Goal: Use online tool/utility: Utilize a website feature to perform a specific function

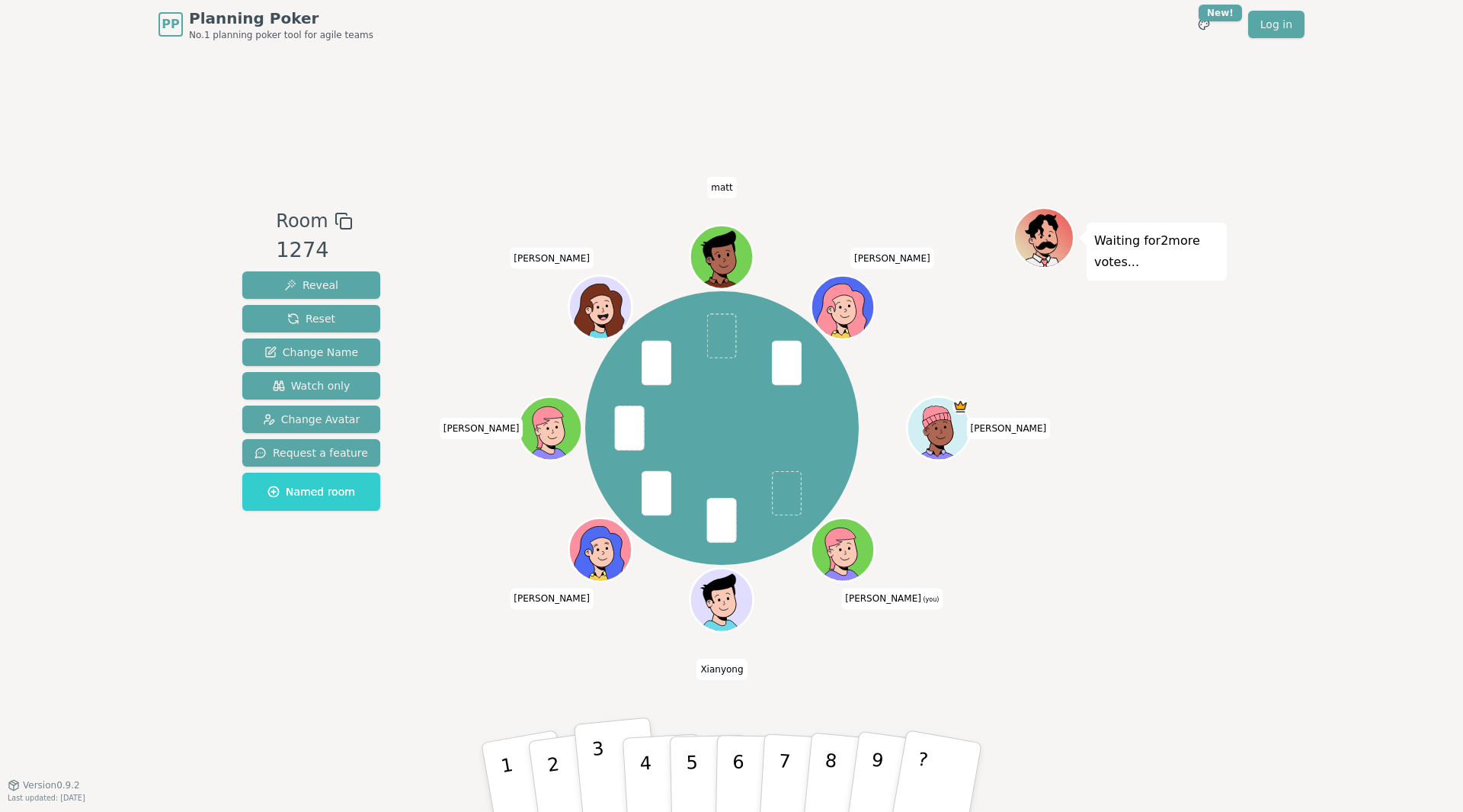
click at [613, 769] on button "3" at bounding box center [617, 777] width 87 height 121
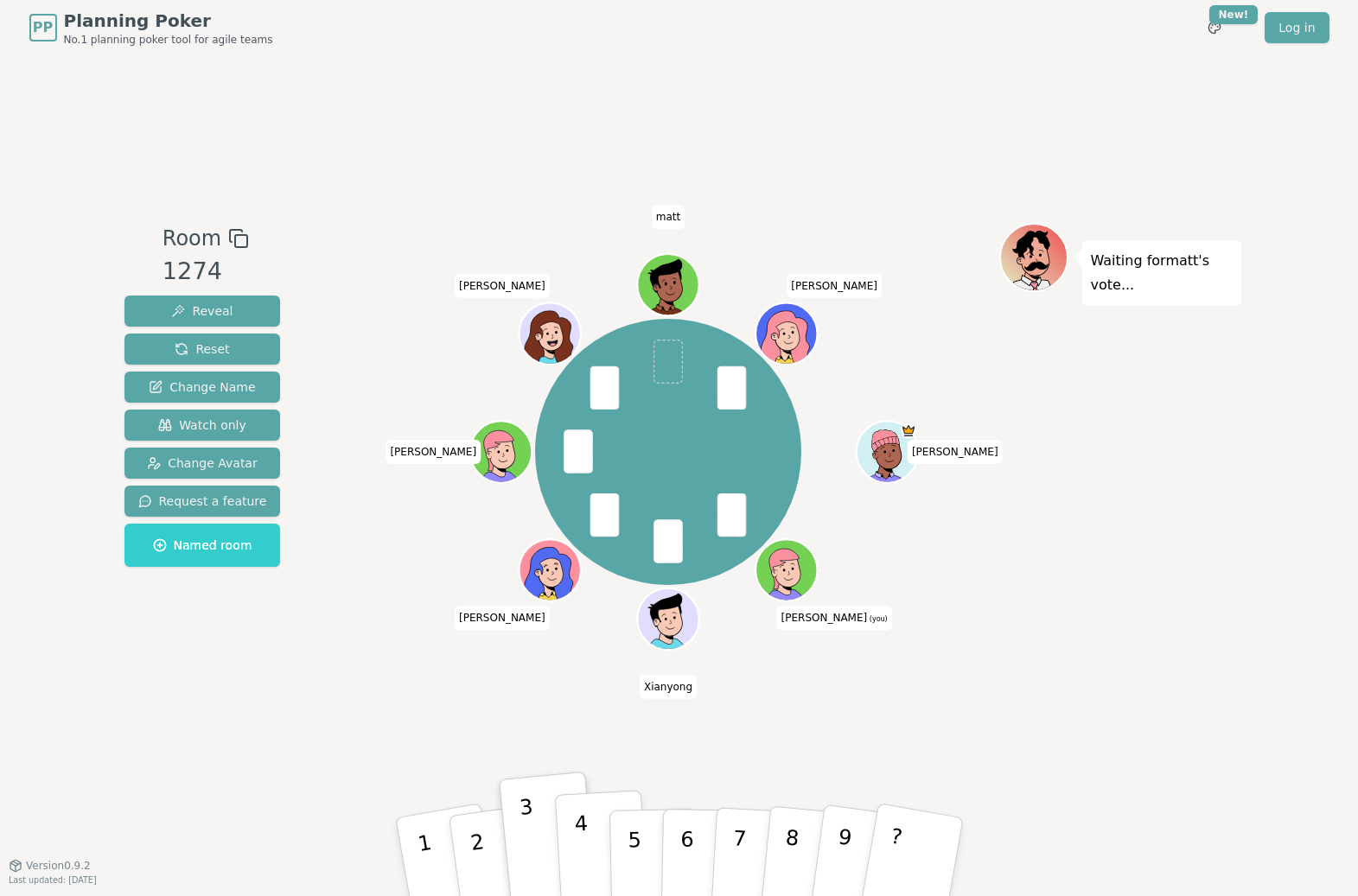
click at [585, 827] on p "4" at bounding box center [583, 858] width 19 height 94
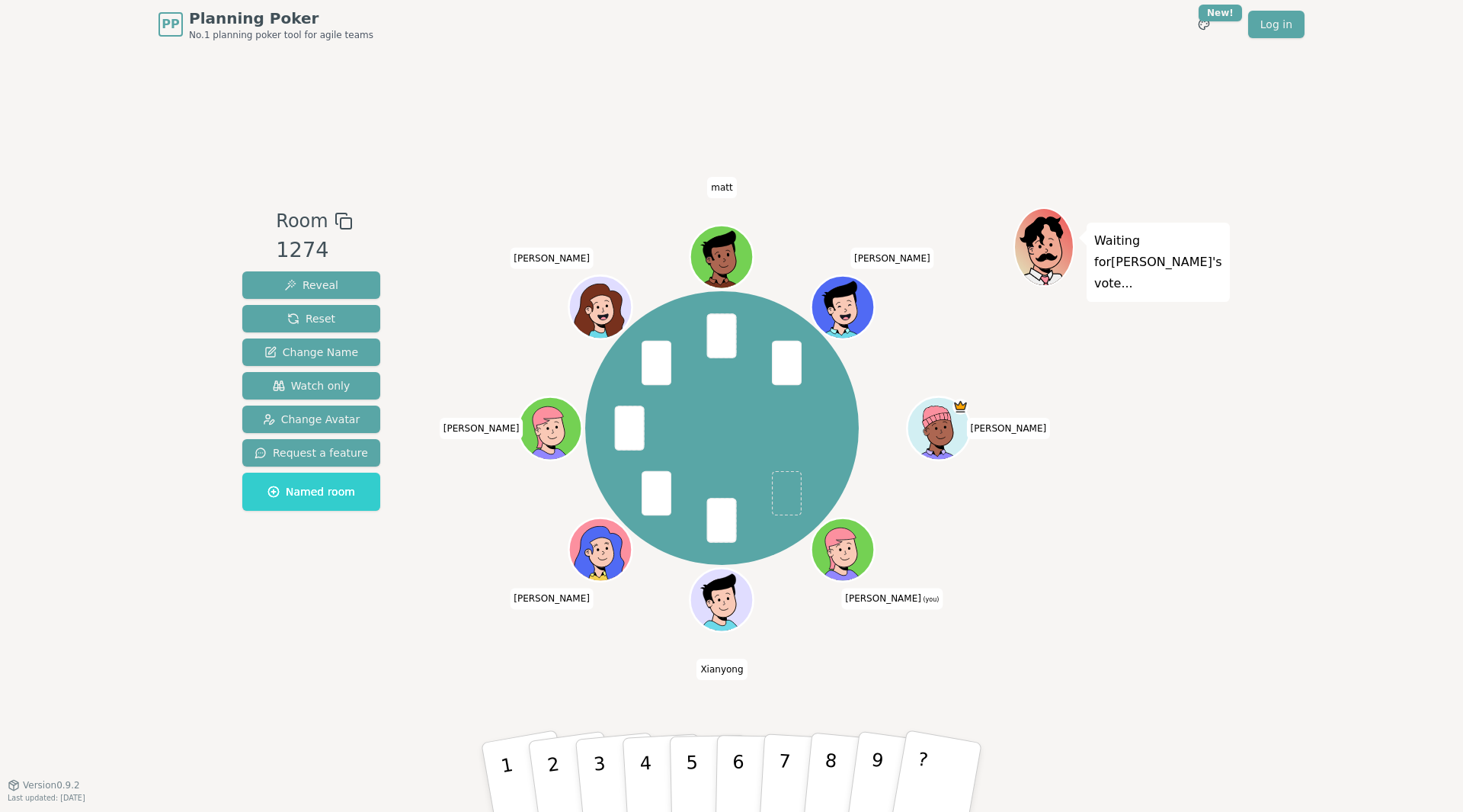
drag, startPoint x: 693, startPoint y: 757, endPoint x: 582, endPoint y: 706, distance: 122.2
click at [582, 706] on div "Room 1274 Reveal Reset Change Name Watch only Change Avatar Request a feature N…" at bounding box center [732, 416] width 991 height 735
click at [646, 753] on p "4" at bounding box center [647, 778] width 17 height 83
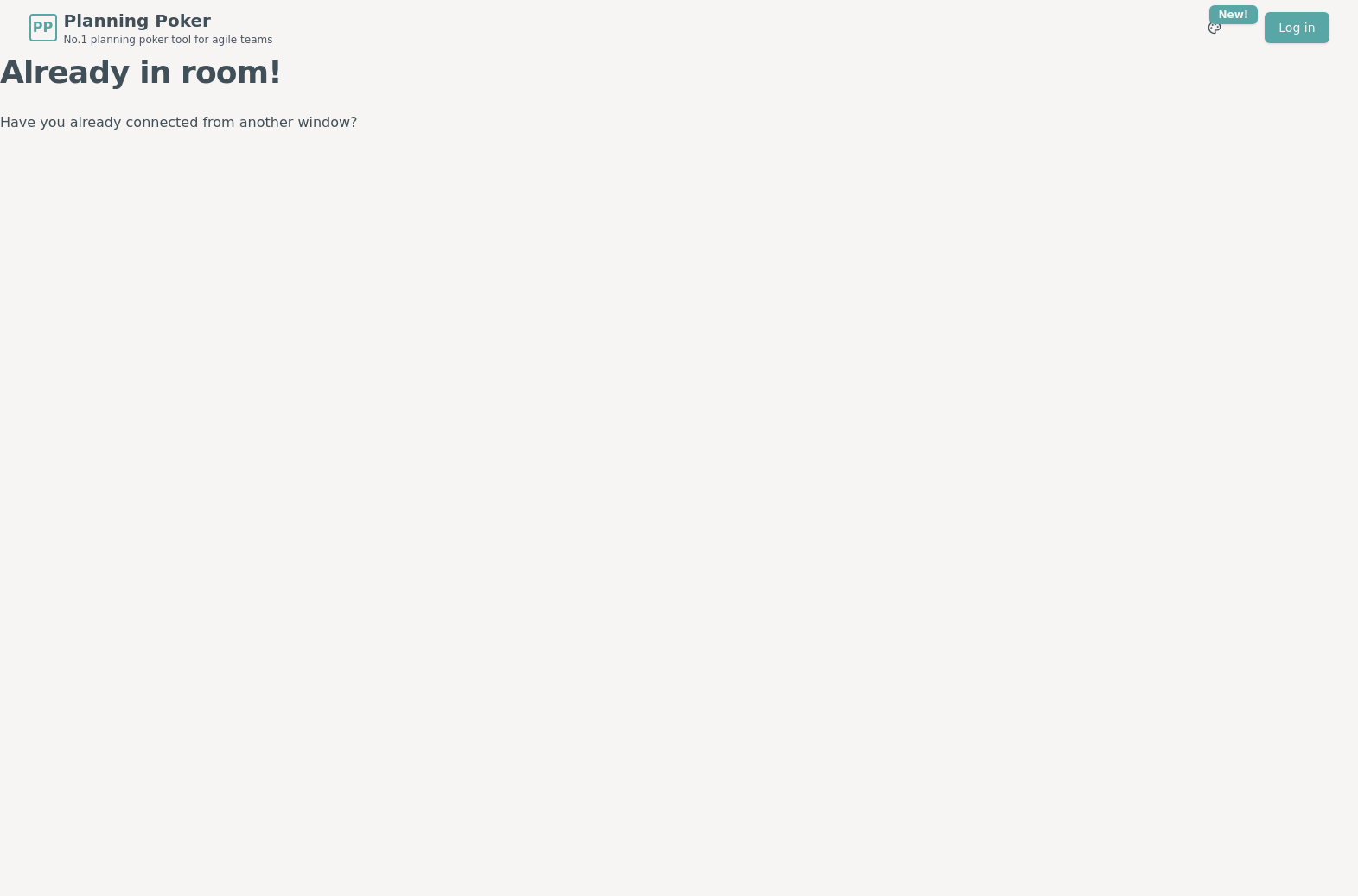
click at [941, 62] on h1 "Already in room!" at bounding box center [679, 72] width 1358 height 34
